Goal: Task Accomplishment & Management: Manage account settings

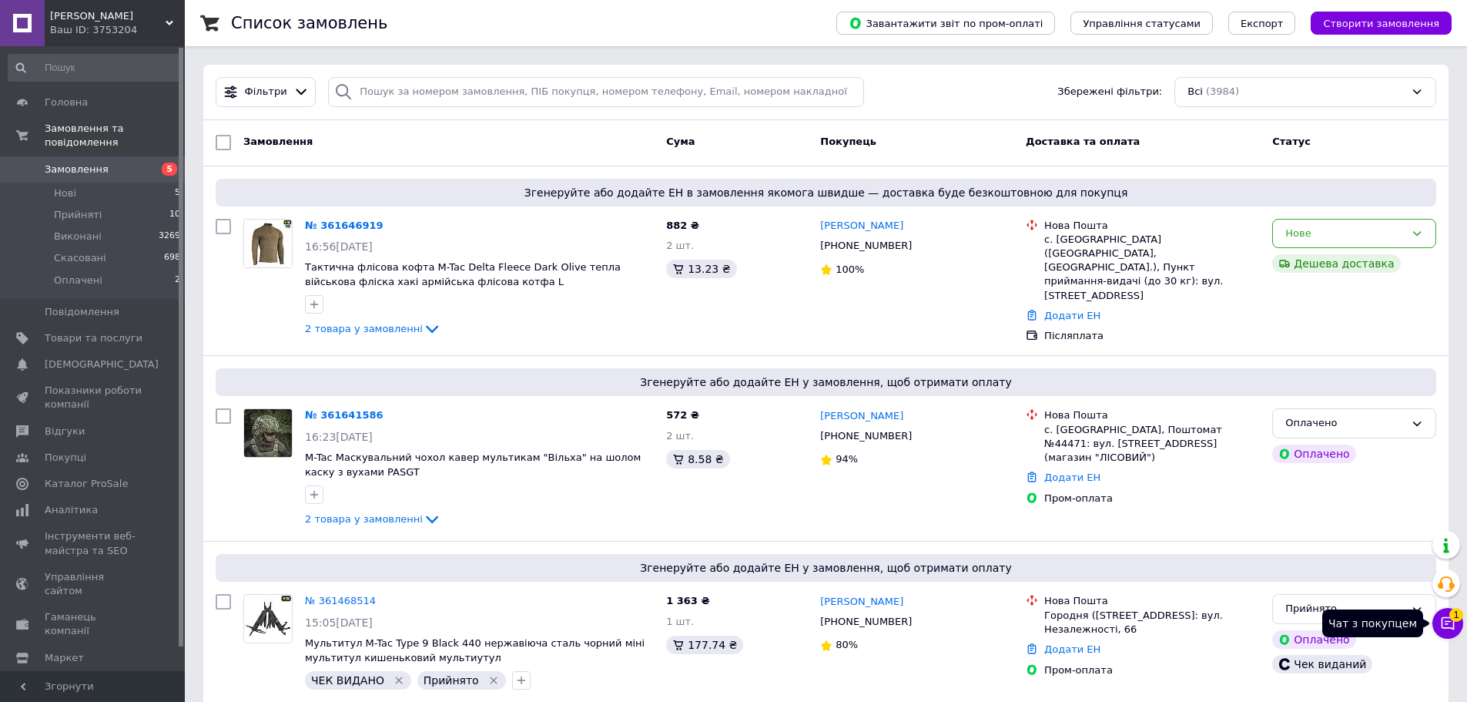
click at [1450, 625] on icon at bounding box center [1447, 622] width 15 height 15
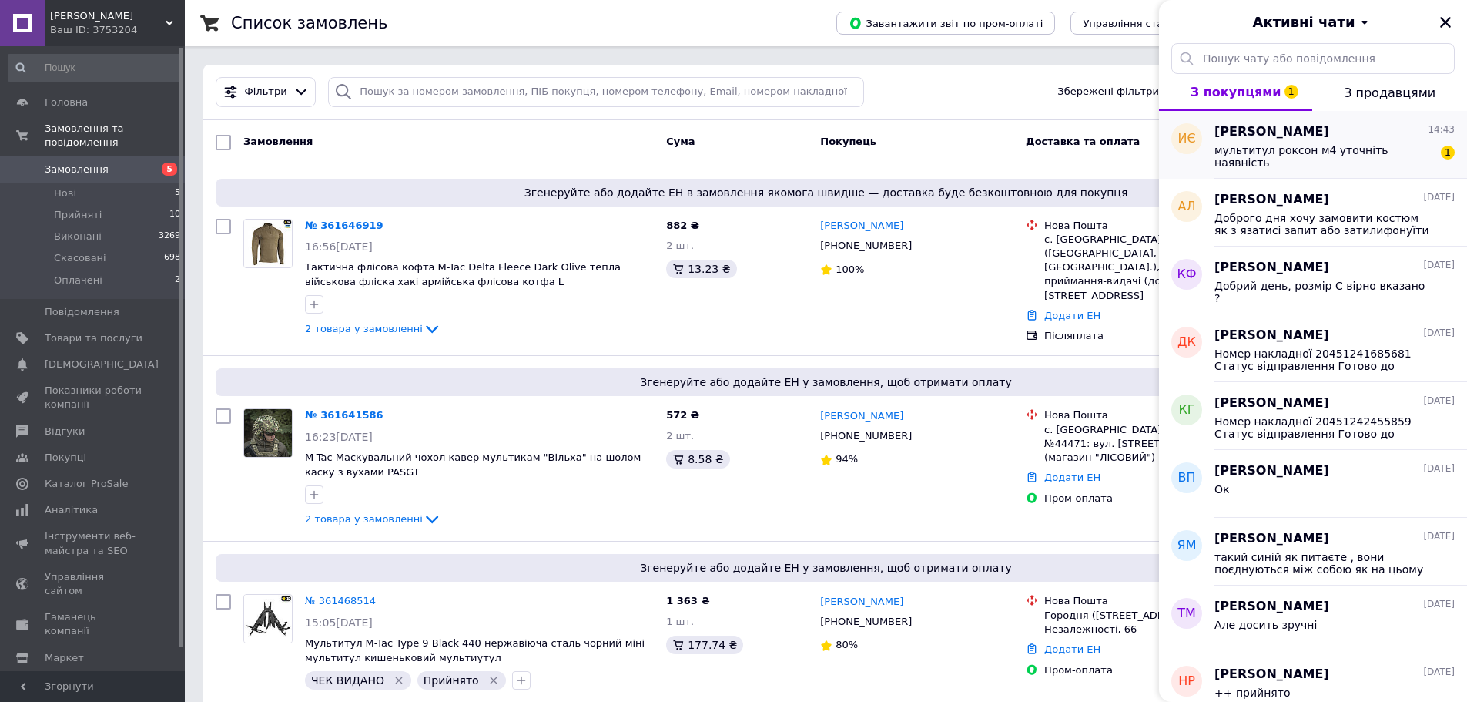
click at [1334, 147] on span "мультитул роксон м4 уточніть наявність" at bounding box center [1324, 156] width 219 height 25
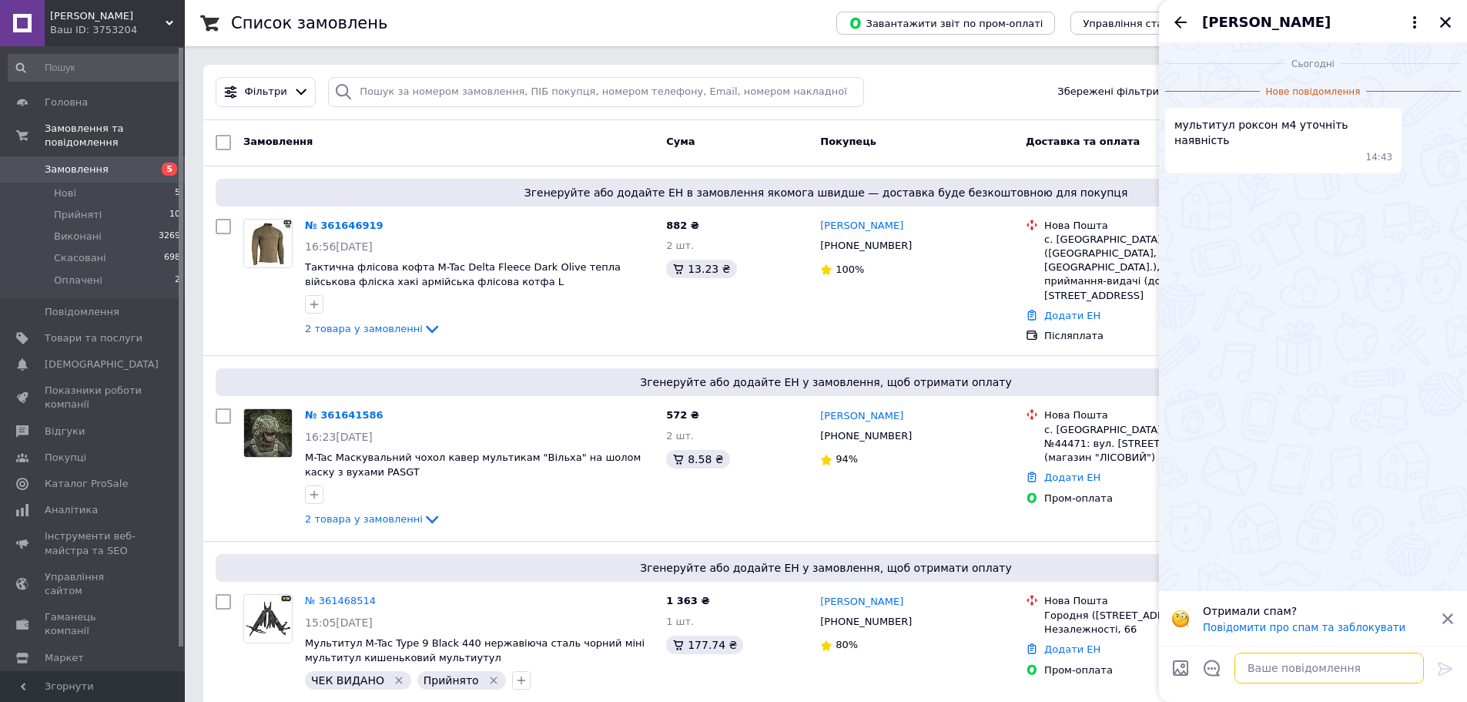
click at [1270, 672] on textarea at bounding box center [1329, 667] width 189 height 31
type textarea "Добрий день"
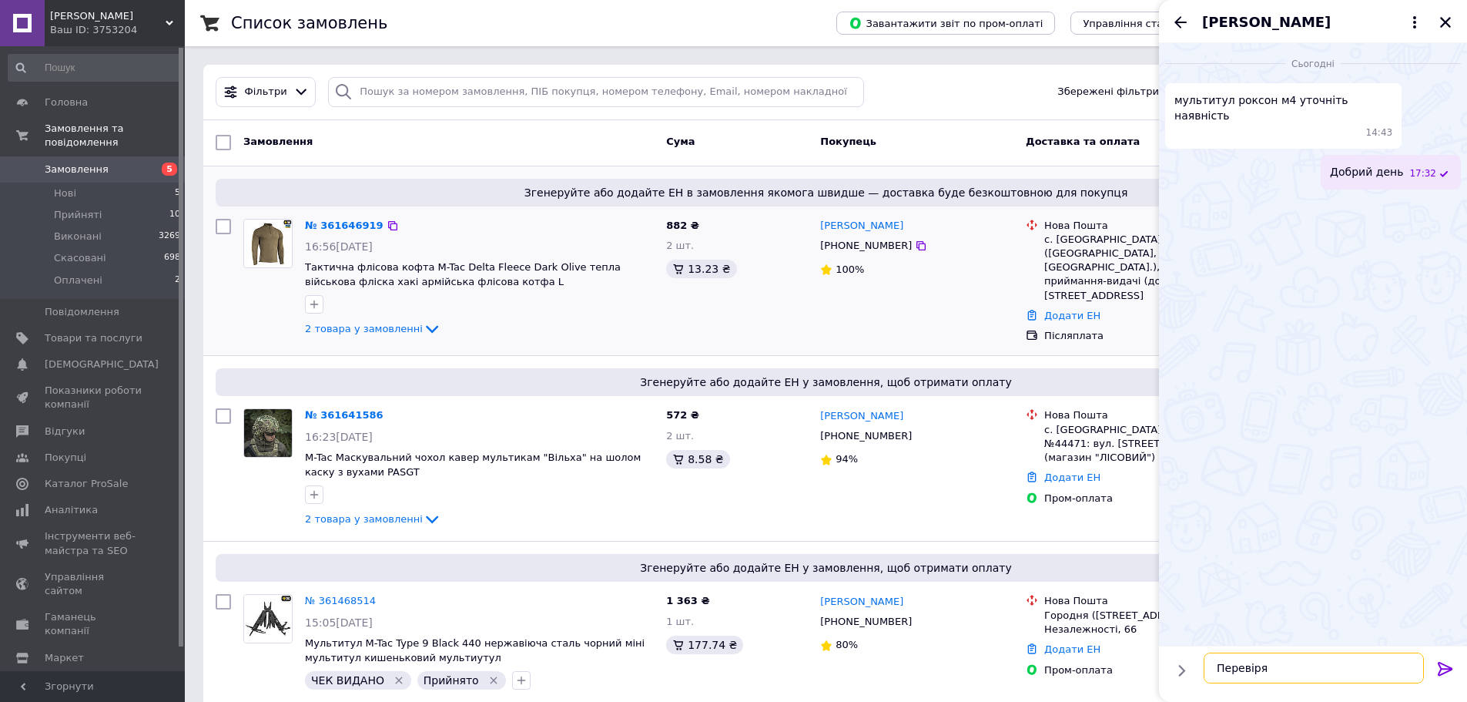
type textarea "Перевіряю"
click at [1449, 22] on icon "Закрити" at bounding box center [1446, 22] width 14 height 14
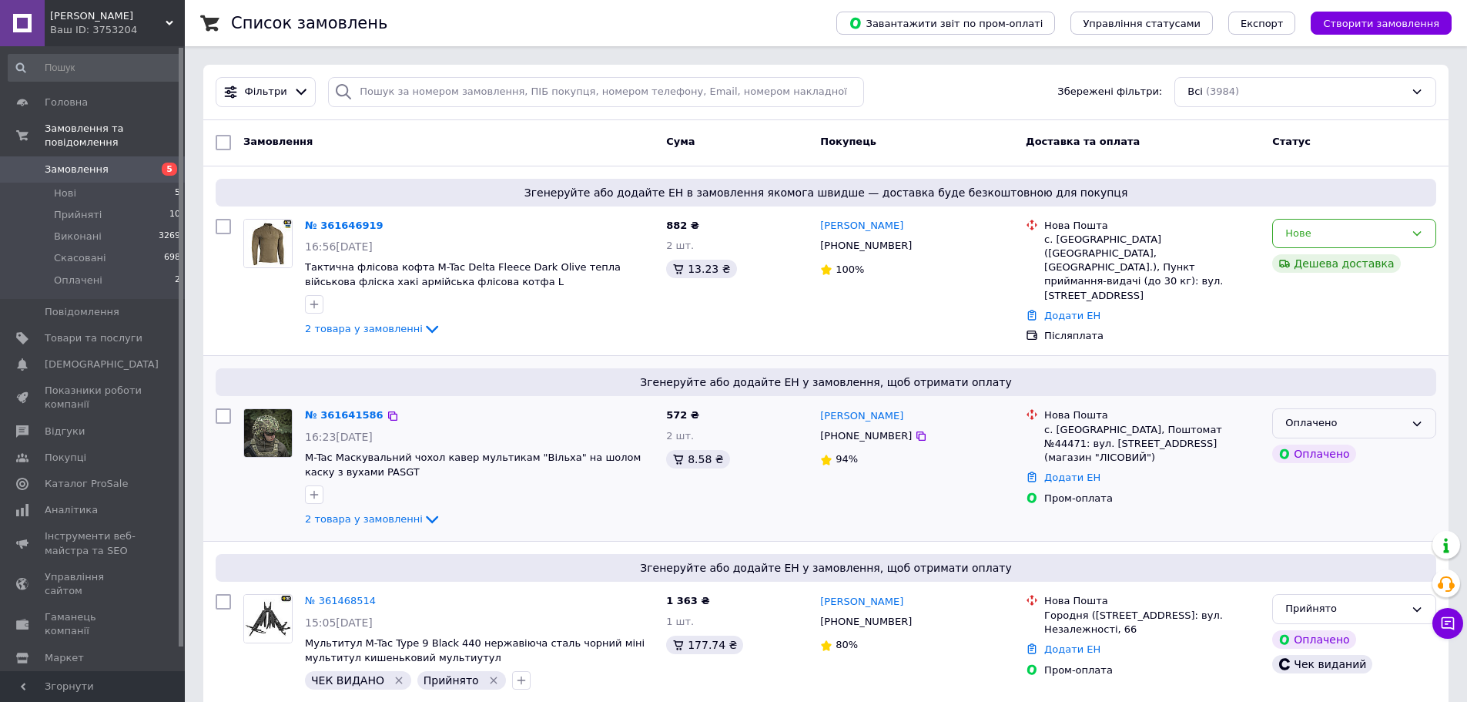
click at [1308, 426] on div "Оплачено" at bounding box center [1344, 423] width 119 height 16
click at [1310, 449] on li "Прийнято" at bounding box center [1354, 455] width 163 height 28
click at [1363, 240] on div "Нове" at bounding box center [1344, 234] width 119 height 16
click at [1337, 268] on li "Прийнято" at bounding box center [1354, 265] width 163 height 28
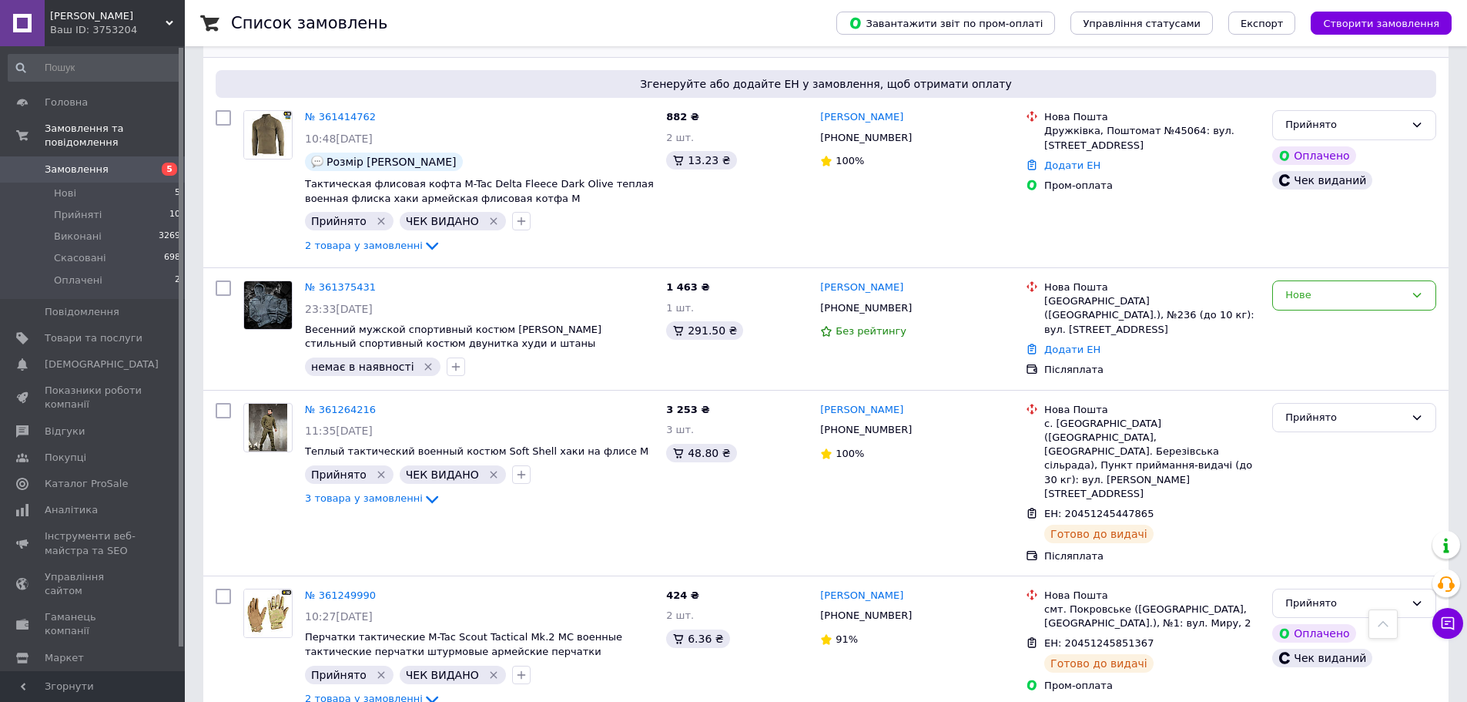
scroll to position [1001, 0]
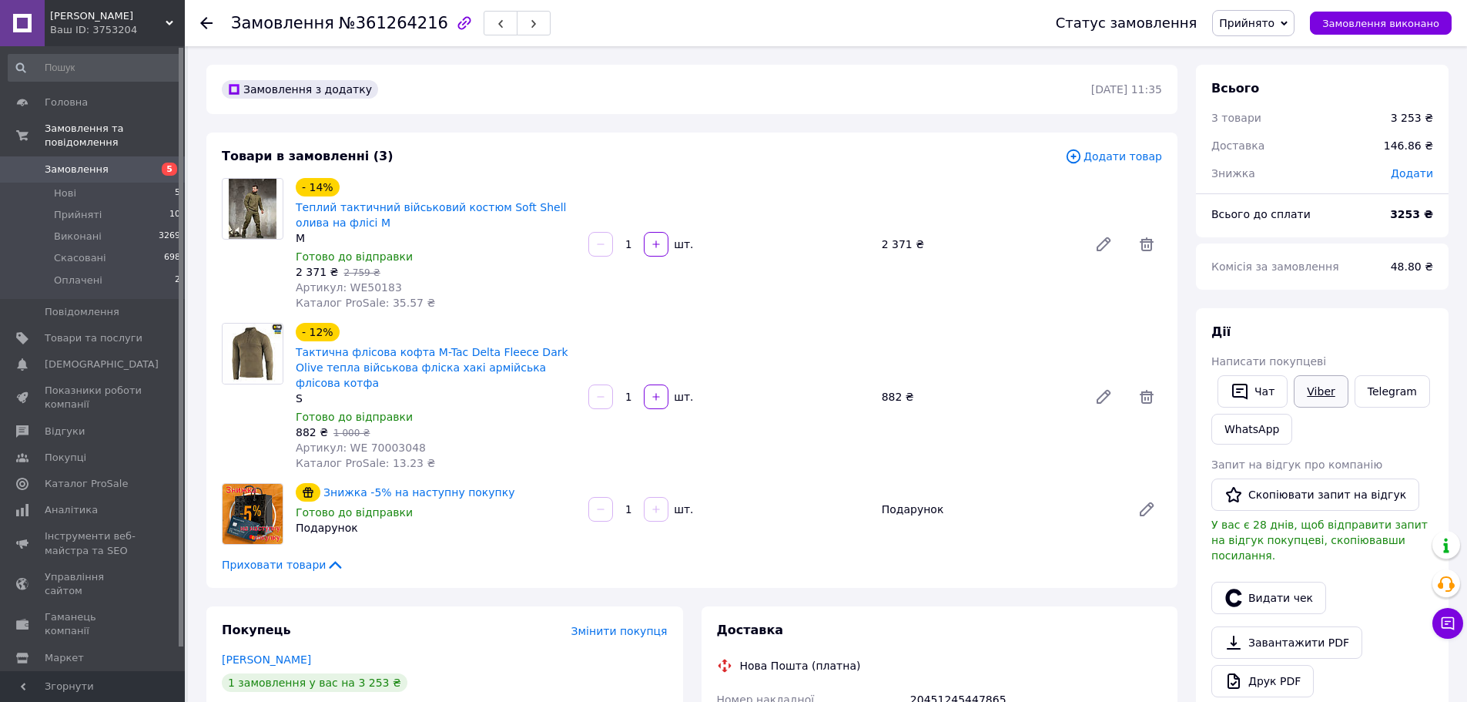
click at [1326, 387] on link "Viber" at bounding box center [1321, 391] width 54 height 32
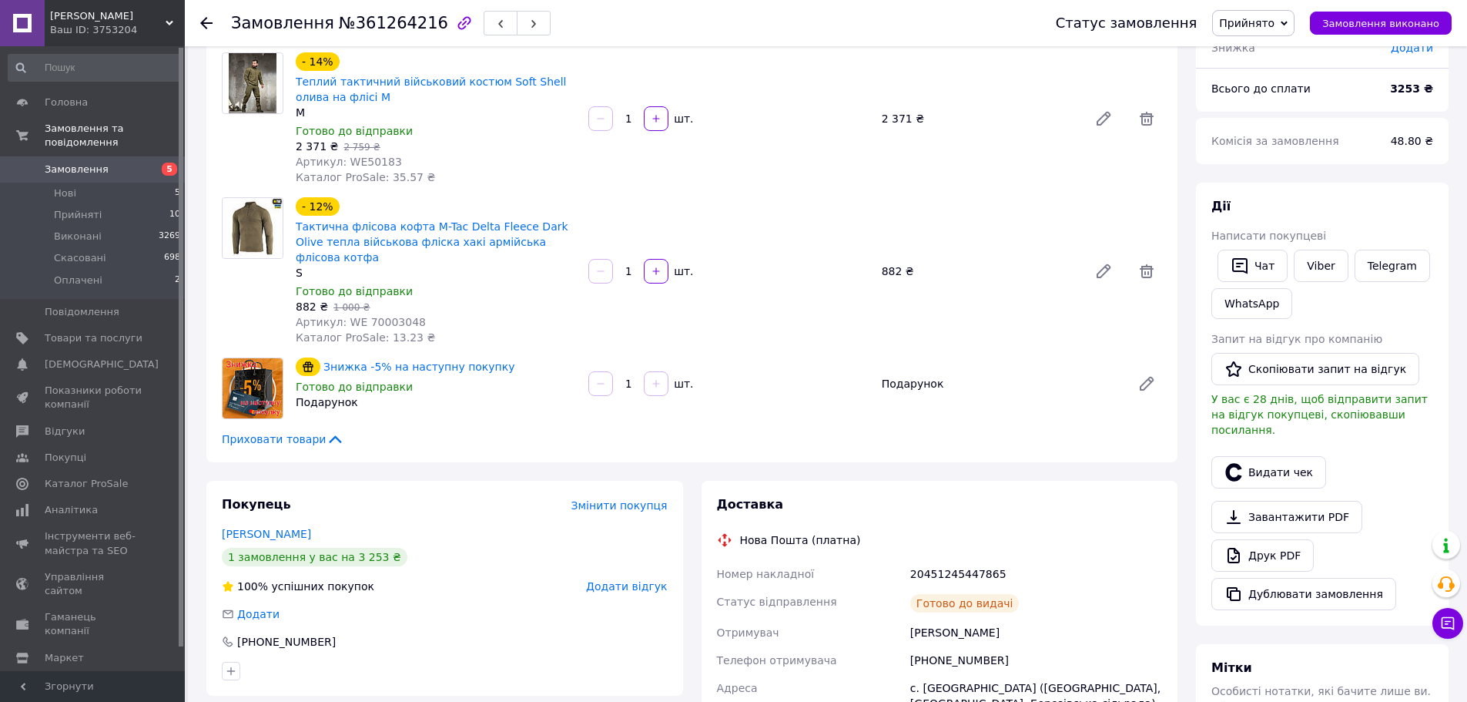
scroll to position [153, 0]
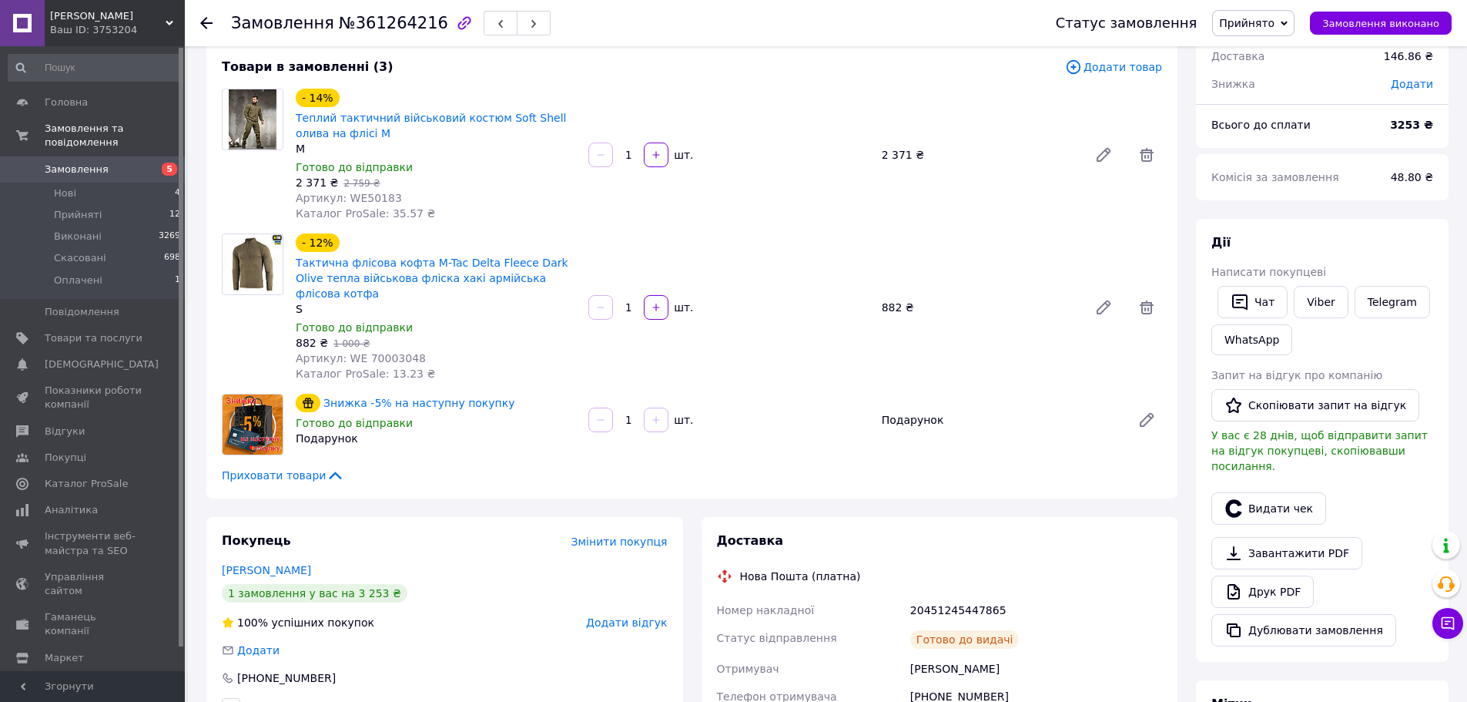
scroll to position [231, 0]
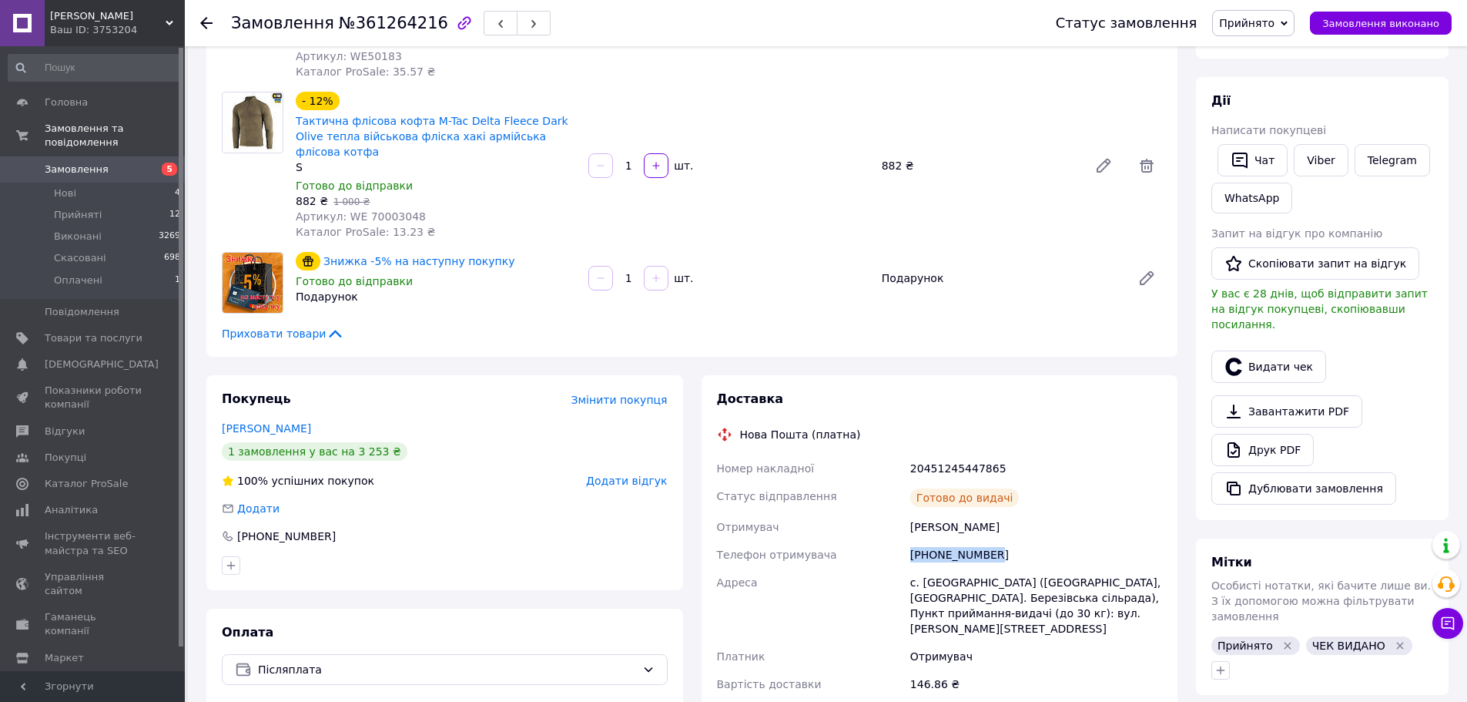
drag, startPoint x: 995, startPoint y: 541, endPoint x: 900, endPoint y: 541, distance: 94.7
click at [900, 541] on div "Номер накладної 20451245447865 Статус відправлення Готово до видачі Отримувач […" at bounding box center [940, 575] width 452 height 243
copy div "Телефон отримувача [PHONE_NUMBER]"
drag, startPoint x: 568, startPoint y: 117, endPoint x: 387, endPoint y: 120, distance: 181.8
click at [387, 120] on span "Тактична флісова кофта M-Tac Delta Fleece Dark Olive тепла військова фліска хак…" at bounding box center [436, 136] width 280 height 46
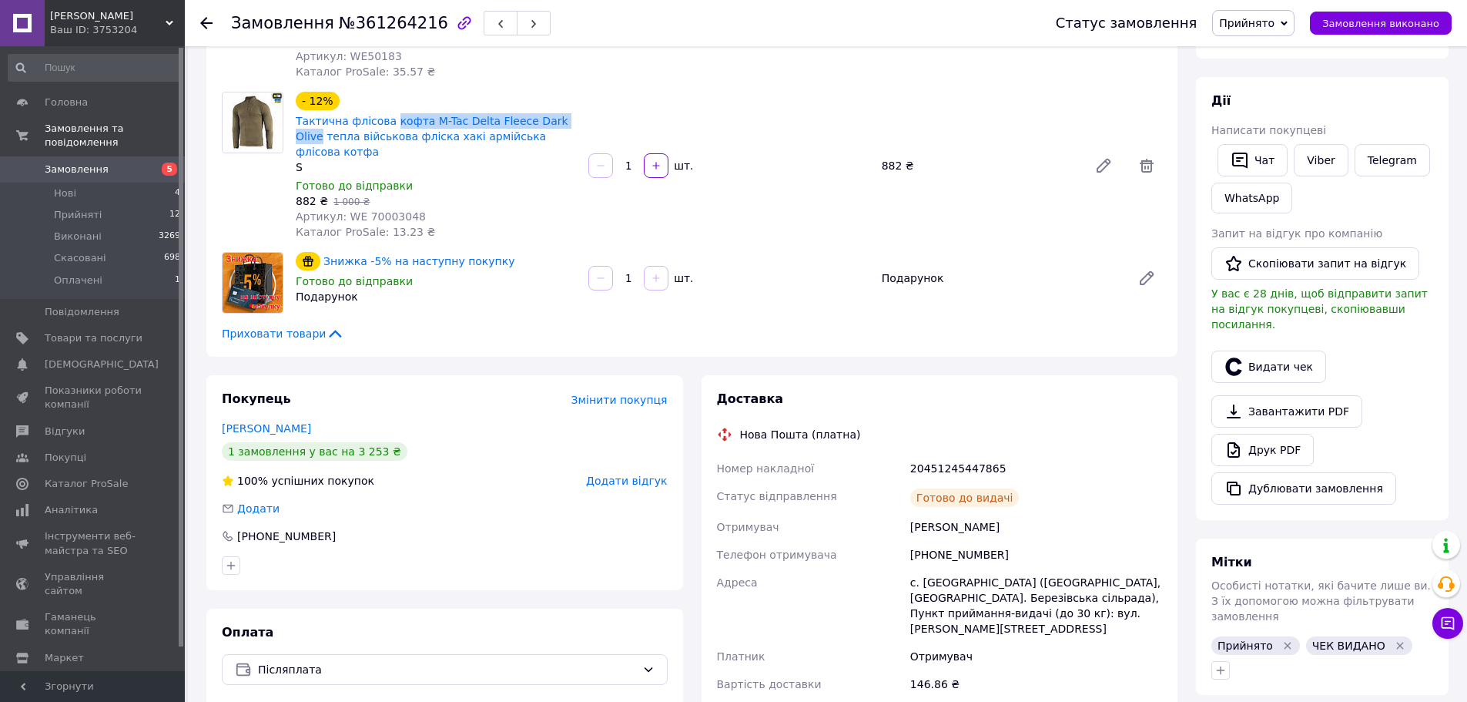
copy link "кофта M-Tac Delta Fleece Dark Olive"
drag, startPoint x: 1004, startPoint y: 514, endPoint x: 907, endPoint y: 514, distance: 96.3
click at [907, 514] on div "Парамоненко Евгений" at bounding box center [1036, 527] width 258 height 28
copy div "Парамоненко Евгений"
drag, startPoint x: 985, startPoint y: 538, endPoint x: 900, endPoint y: 539, distance: 84.7
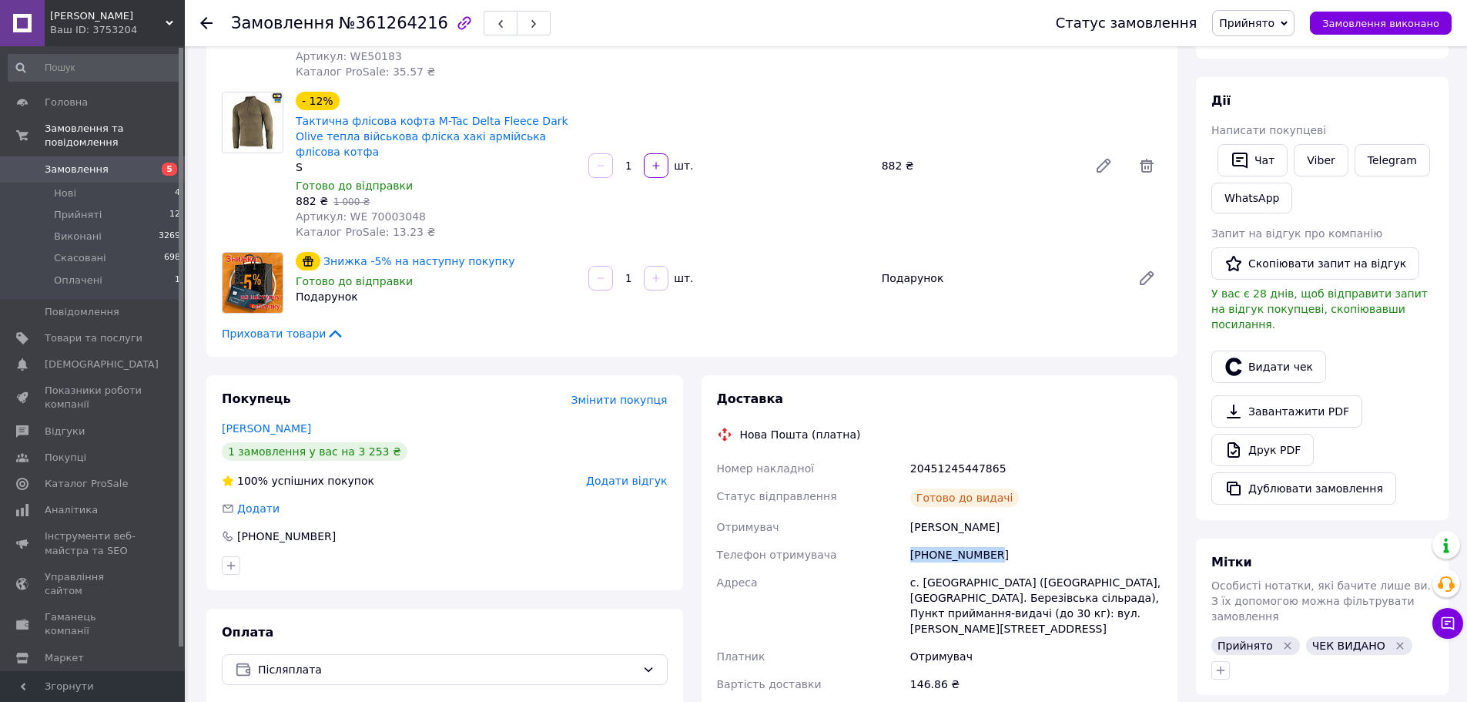
click at [900, 539] on div "Номер накладної 20451245447865 Статус відправлення Готово до видачі Отримувач П…" at bounding box center [940, 575] width 452 height 243
copy div "Телефон отримувача +380679724224"
drag, startPoint x: 1022, startPoint y: 516, endPoint x: 913, endPoint y: 508, distance: 109.6
click at [913, 513] on div "Парамоненко Евгений" at bounding box center [1036, 527] width 258 height 28
copy div "Парамоненко Евгений"
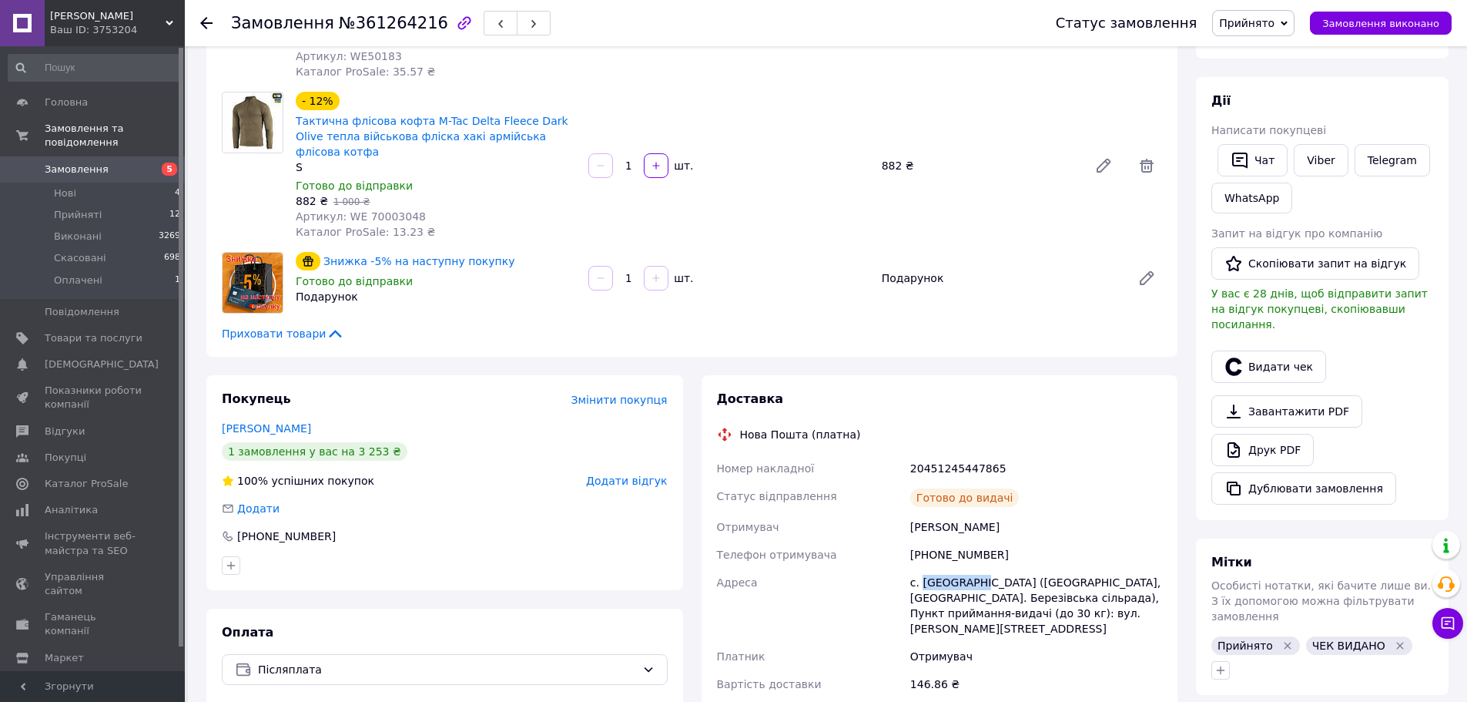
drag, startPoint x: 970, startPoint y: 563, endPoint x: 923, endPoint y: 572, distance: 47.7
click at [923, 572] on div "с. [GEOGRAPHIC_DATA] ([GEOGRAPHIC_DATA], [GEOGRAPHIC_DATA]. Березівська сільрад…" at bounding box center [1036, 605] width 258 height 74
copy div "Вікторівка"
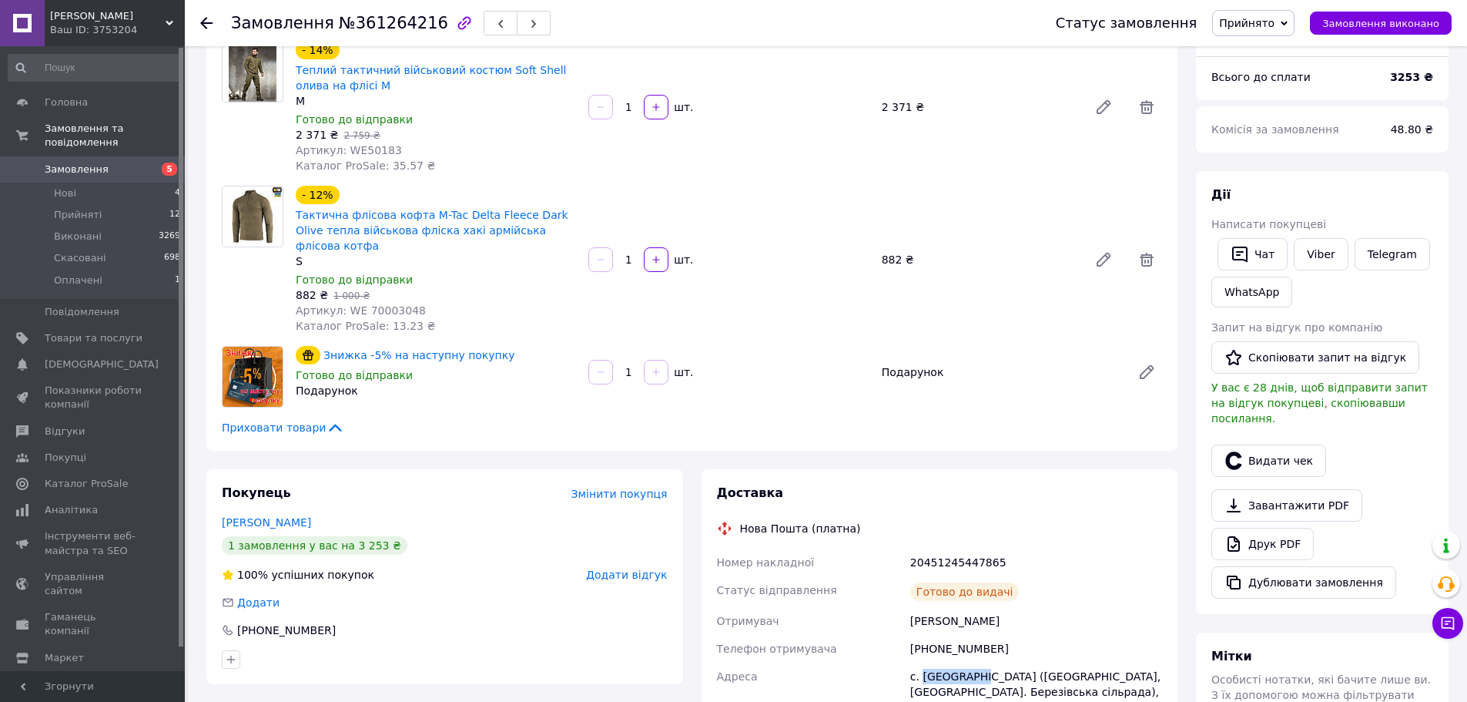
scroll to position [0, 0]
